Goal: Information Seeking & Learning: Learn about a topic

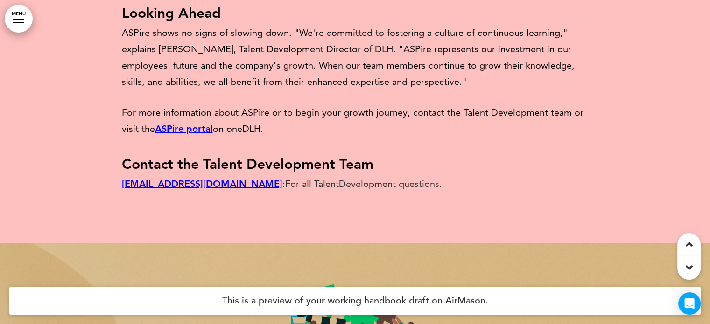
scroll to position [3122, 0]
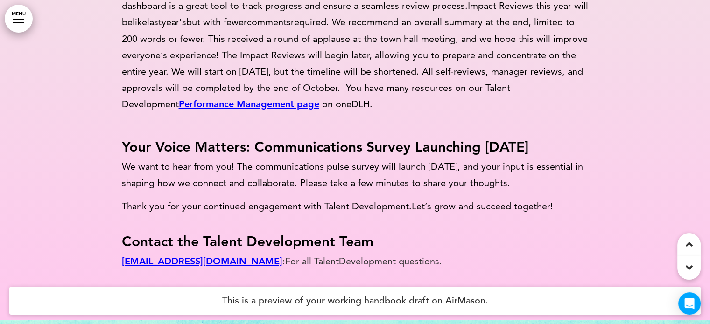
scroll to position [4203, 0]
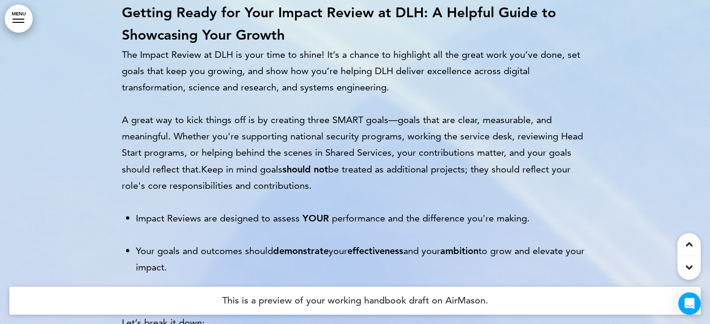
scroll to position [3529, 0]
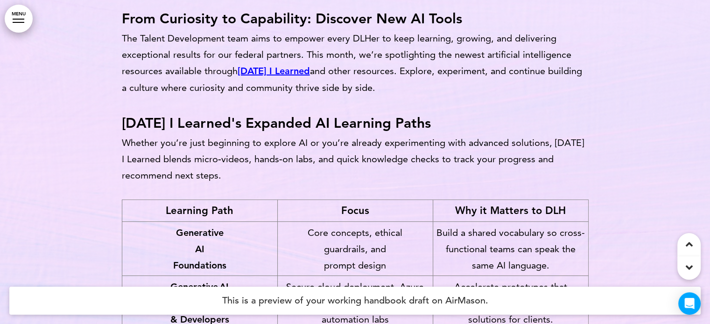
scroll to position [2939, 0]
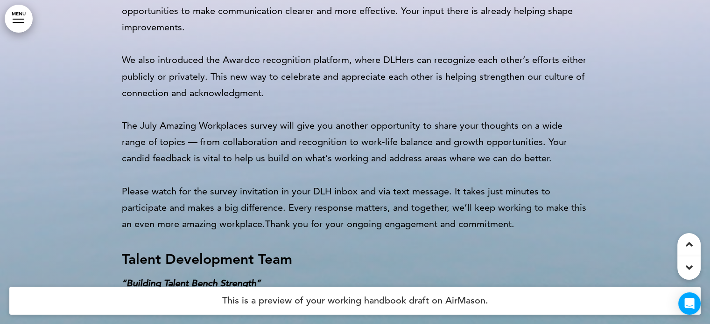
scroll to position [3304, 0]
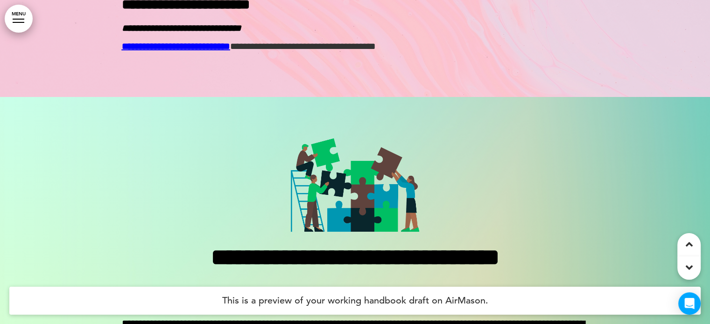
scroll to position [3446, 0]
